Goal: Task Accomplishment & Management: Manage account settings

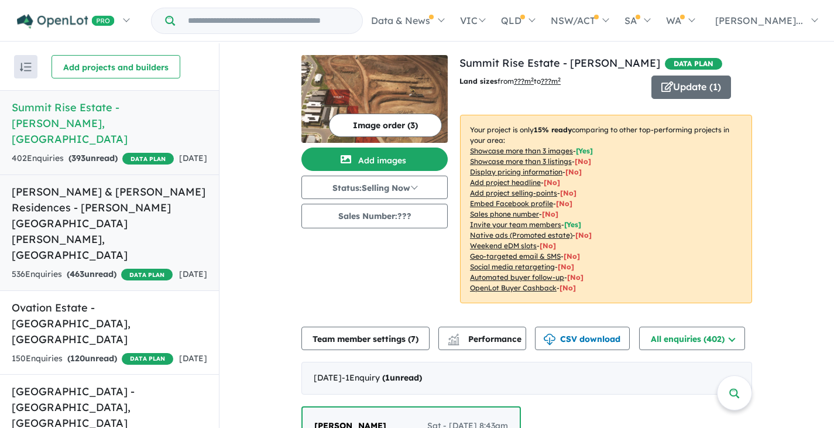
click at [133, 174] on link "Gundari Tallawong & Guntawong Residences - [PERSON_NAME][GEOGRAPHIC_DATA][PERSO…" at bounding box center [109, 232] width 219 height 116
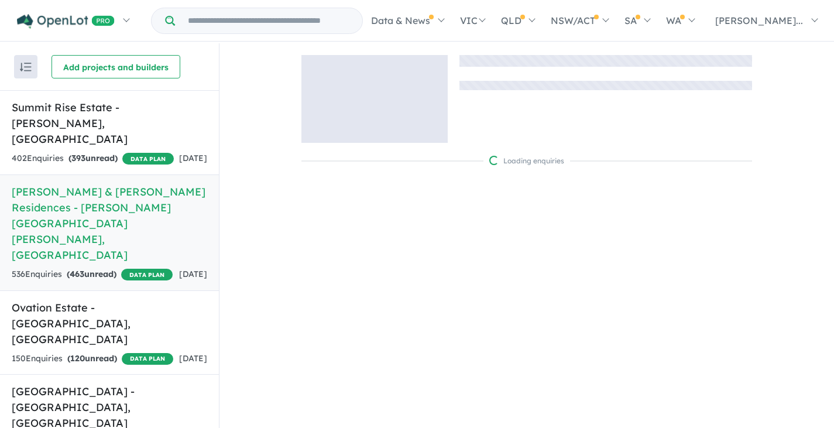
click at [133, 267] on div "536 Enquir ies ( 463 unread) DATA PLAN" at bounding box center [92, 274] width 161 height 14
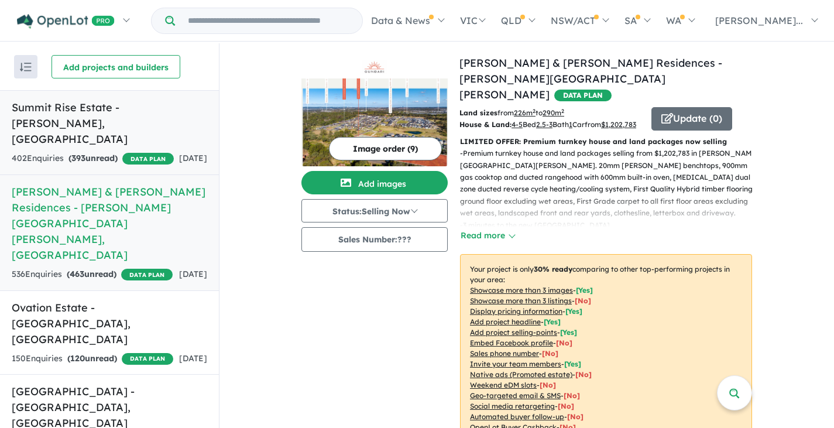
click at [126, 162] on div "402 Enquir ies ( 393 unread) DATA PLAN" at bounding box center [93, 159] width 162 height 14
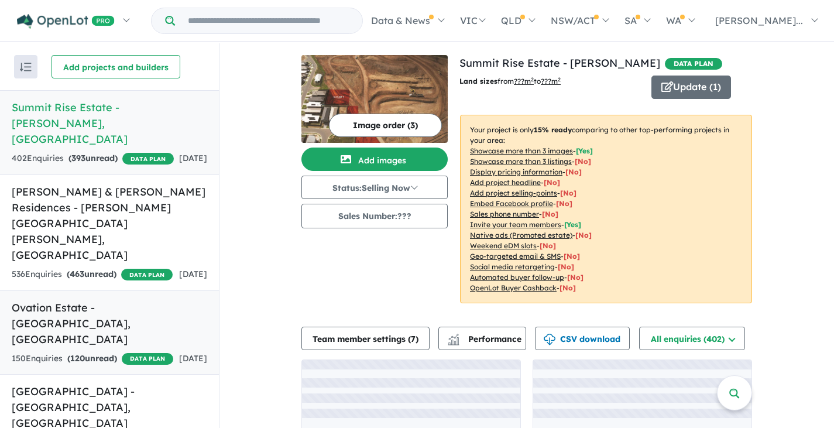
click at [122, 315] on link "Ovation Estate - [GEOGRAPHIC_DATA] , [GEOGRAPHIC_DATA] 150 Enquir ies ( 120 unr…" at bounding box center [109, 332] width 219 height 85
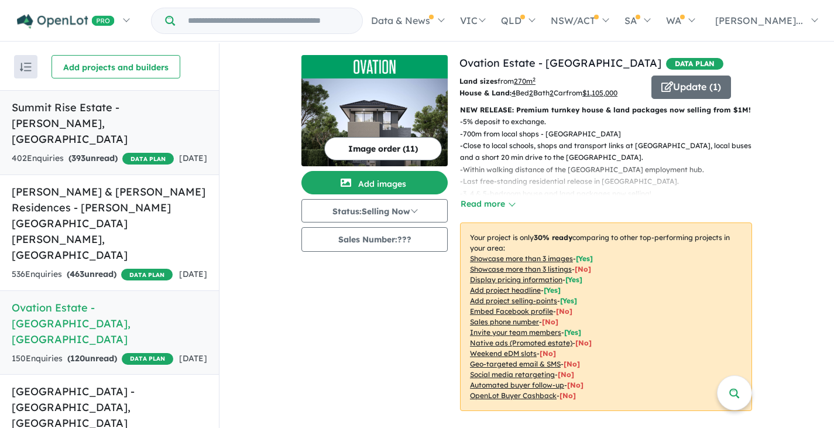
click at [107, 159] on div "402 Enquir ies ( 393 unread) DATA PLAN" at bounding box center [93, 159] width 162 height 14
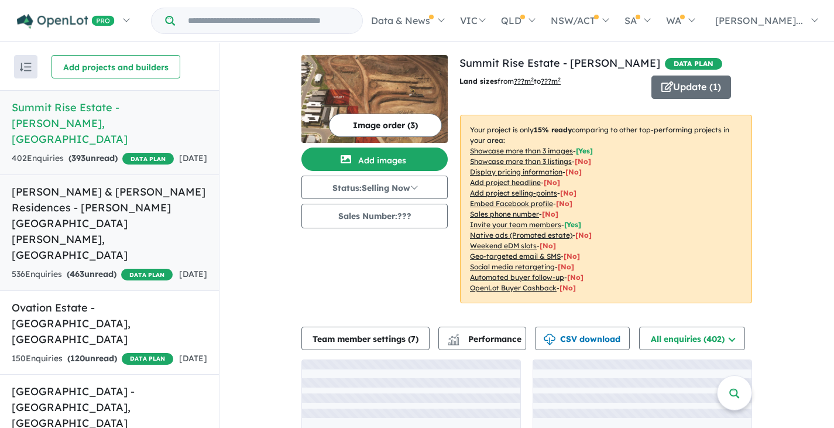
click at [136, 267] on div "536 Enquir ies ( 463 unread) DATA PLAN" at bounding box center [92, 274] width 161 height 14
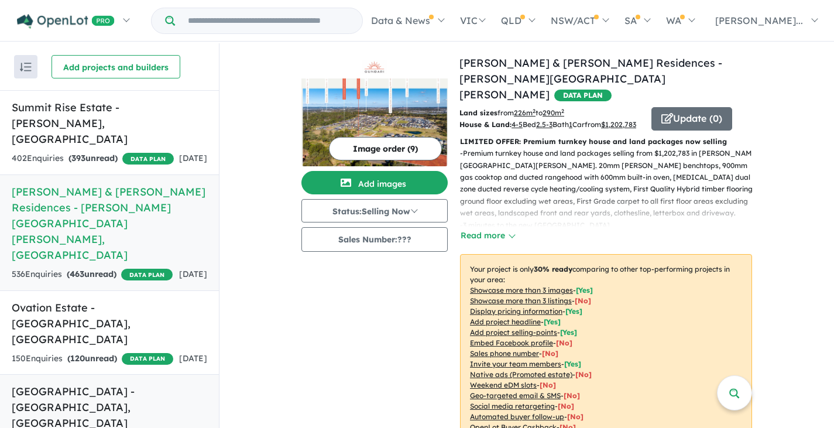
click at [106, 383] on h5 "[GEOGRAPHIC_DATA] - [GEOGRAPHIC_DATA] , [GEOGRAPHIC_DATA]" at bounding box center [109, 406] width 195 height 47
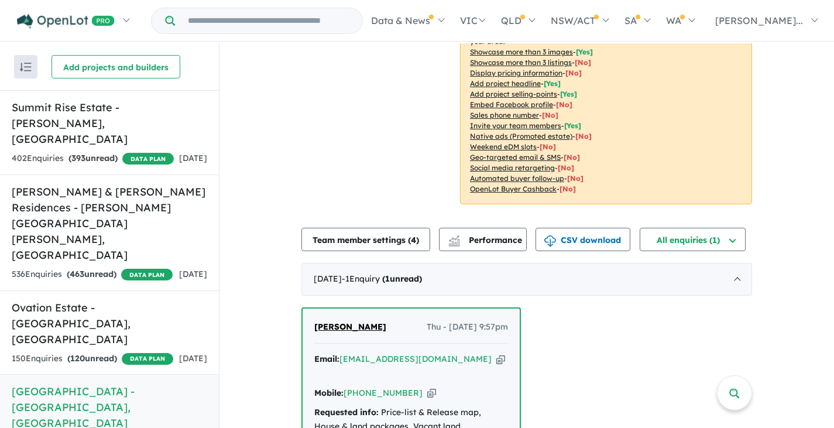
scroll to position [312, 0]
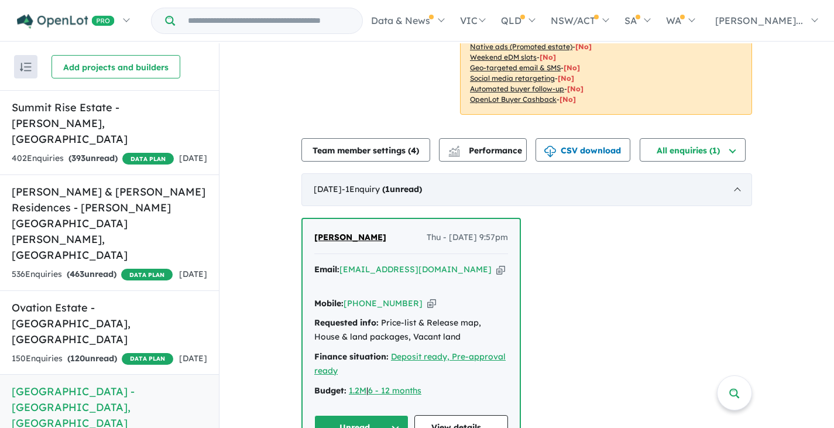
click at [503, 174] on div "[DATE] - 1 Enquir y ( 1 unread)" at bounding box center [526, 189] width 451 height 33
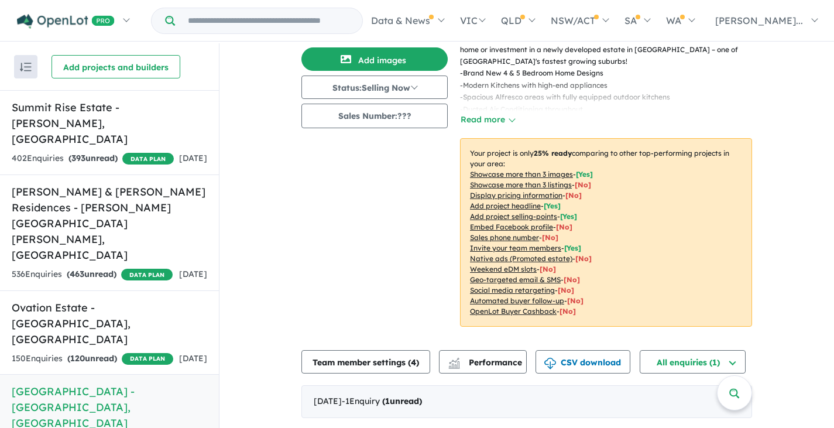
scroll to position [84, 0]
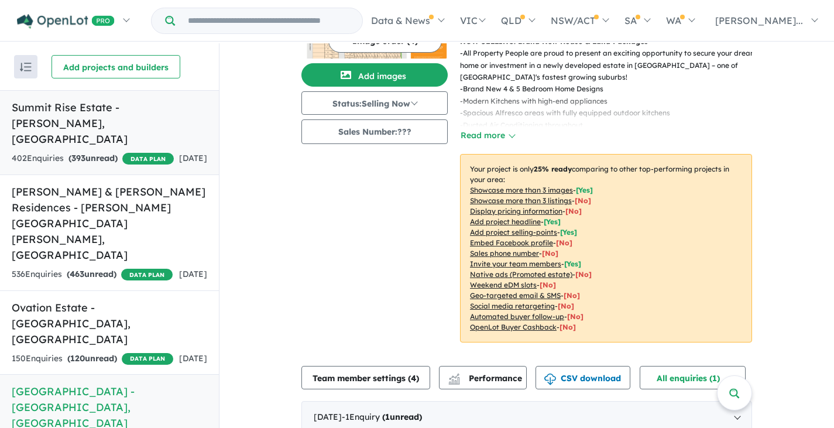
drag, startPoint x: 136, startPoint y: 159, endPoint x: 142, endPoint y: 158, distance: 5.9
click at [136, 159] on div "402 Enquir ies ( 393 unread) DATA PLAN" at bounding box center [93, 159] width 162 height 14
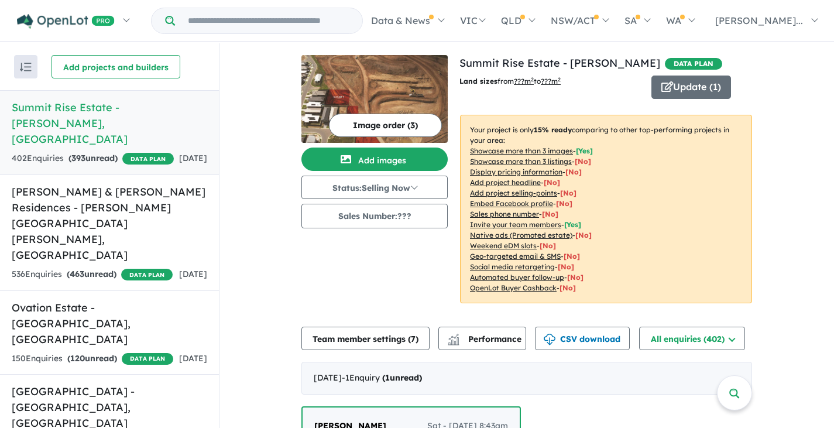
drag, startPoint x: 128, startPoint y: 159, endPoint x: 139, endPoint y: 173, distance: 17.9
click at [128, 159] on div "402 Enquir ies ( 393 unread) DATA PLAN" at bounding box center [93, 159] width 162 height 14
click at [130, 267] on div "536 Enquir ies ( 463 unread) DATA PLAN" at bounding box center [92, 274] width 161 height 14
